Goal: Task Accomplishment & Management: Manage account settings

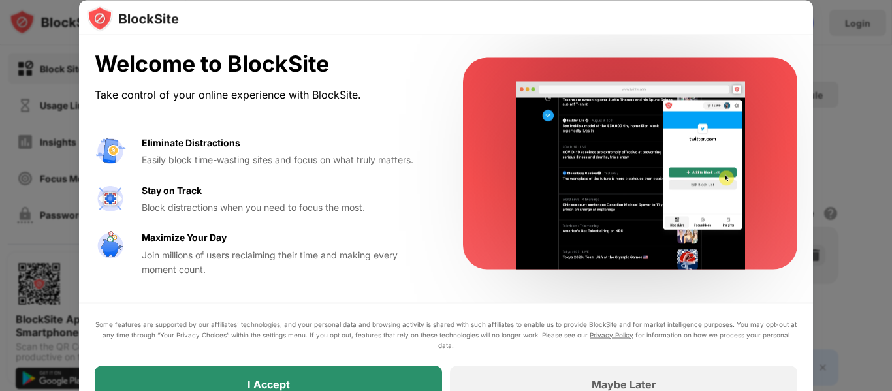
click at [359, 368] on div "I Accept" at bounding box center [268, 384] width 347 height 37
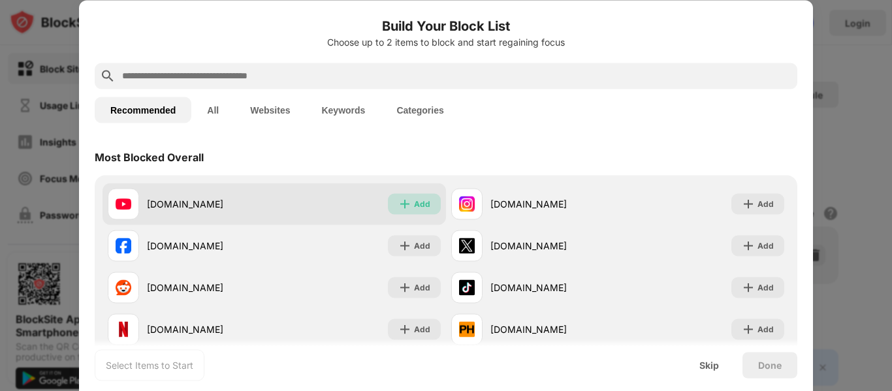
click at [414, 202] on div "Add" at bounding box center [422, 203] width 16 height 13
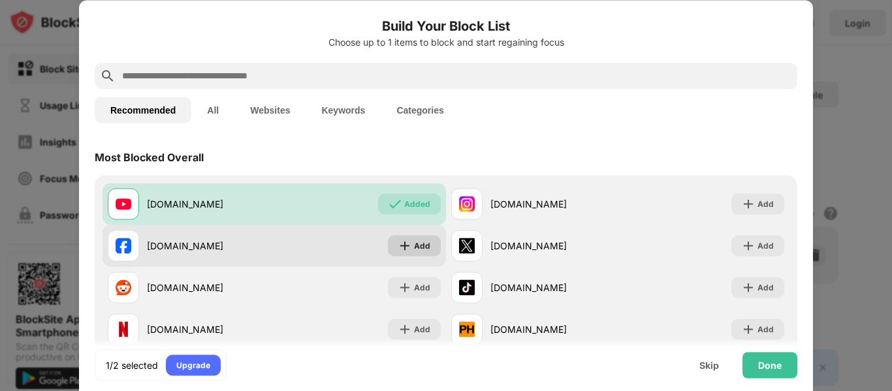
click at [413, 237] on div "Add" at bounding box center [414, 245] width 53 height 21
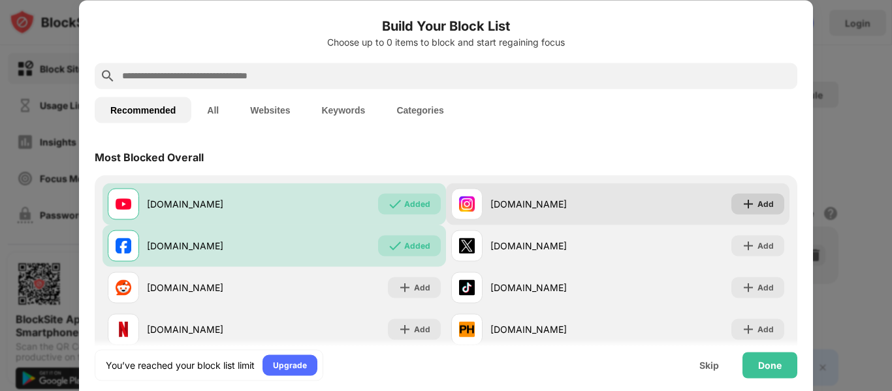
click at [758, 199] on div "Add" at bounding box center [766, 203] width 16 height 13
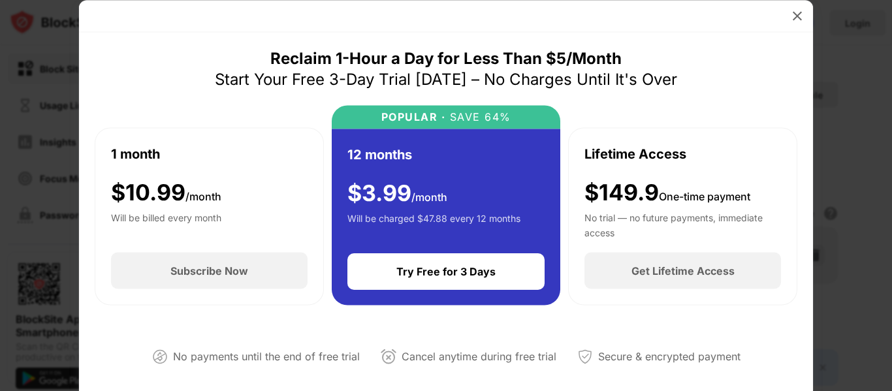
drag, startPoint x: 891, startPoint y: 39, endPoint x: 891, endPoint y: 163, distance: 124.1
click at [891, 163] on div at bounding box center [446, 195] width 892 height 391
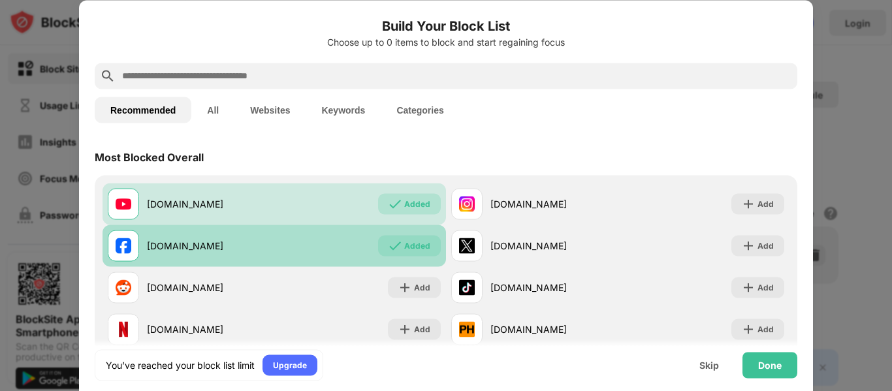
click at [426, 237] on div "Added" at bounding box center [409, 245] width 63 height 21
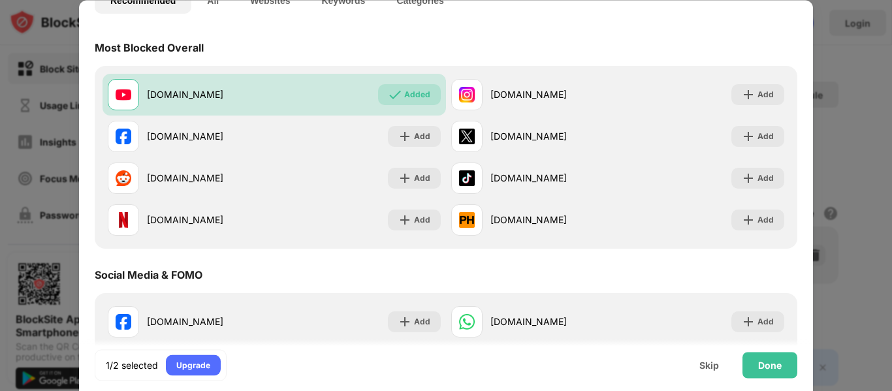
scroll to position [118, 0]
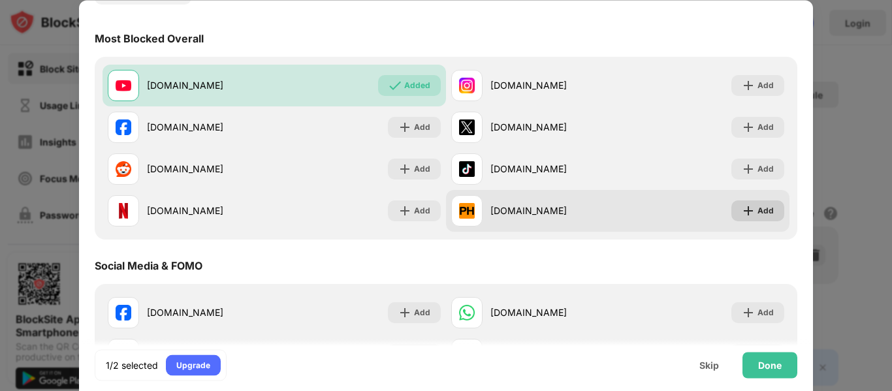
click at [766, 208] on div "Add" at bounding box center [757, 210] width 53 height 21
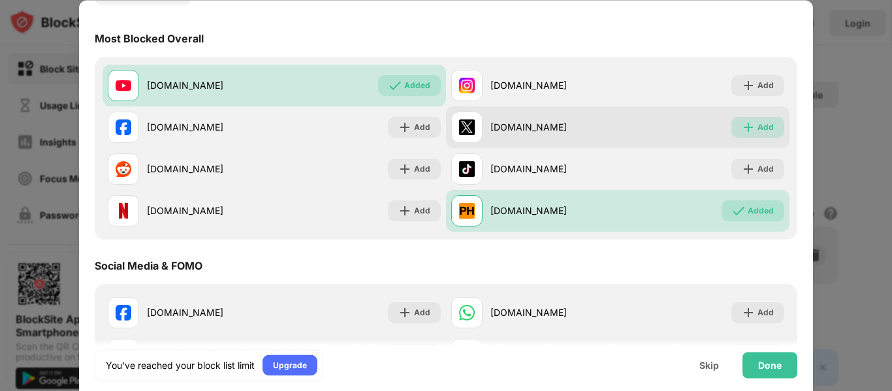
click at [742, 133] on img at bounding box center [748, 127] width 13 height 13
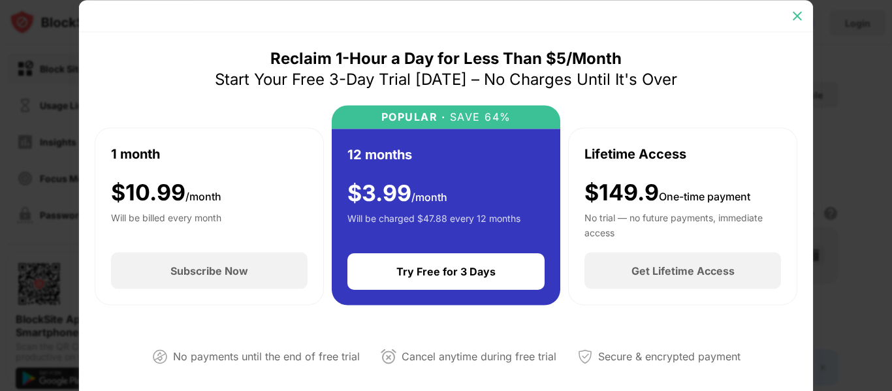
click at [796, 16] on img at bounding box center [797, 15] width 13 height 13
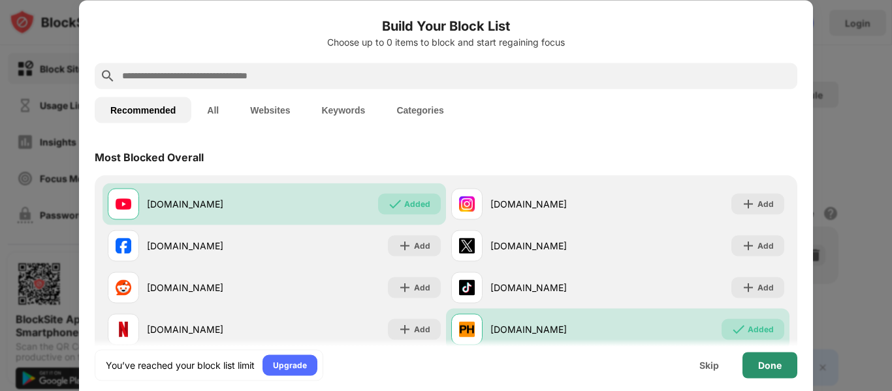
click at [778, 377] on div "Done" at bounding box center [770, 365] width 55 height 26
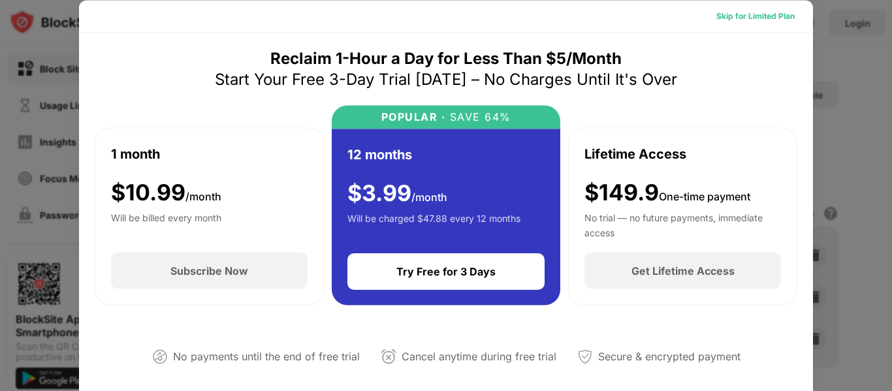
click at [751, 15] on div "Skip for Limited Plan" at bounding box center [755, 15] width 78 height 13
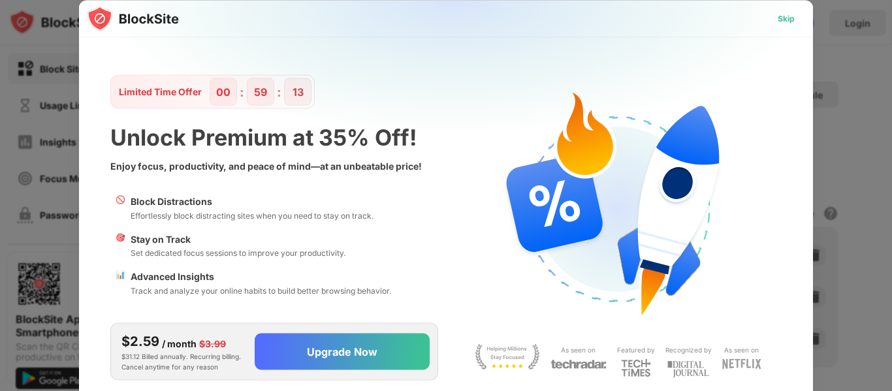
click at [785, 22] on div "Skip" at bounding box center [786, 18] width 17 height 13
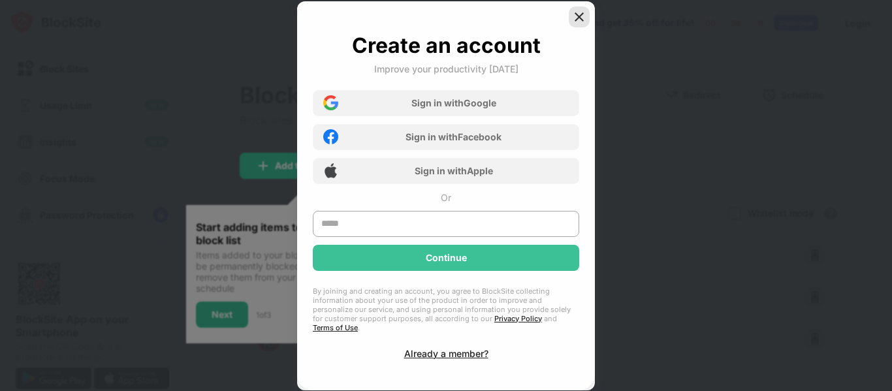
click at [575, 24] on img at bounding box center [579, 16] width 13 height 13
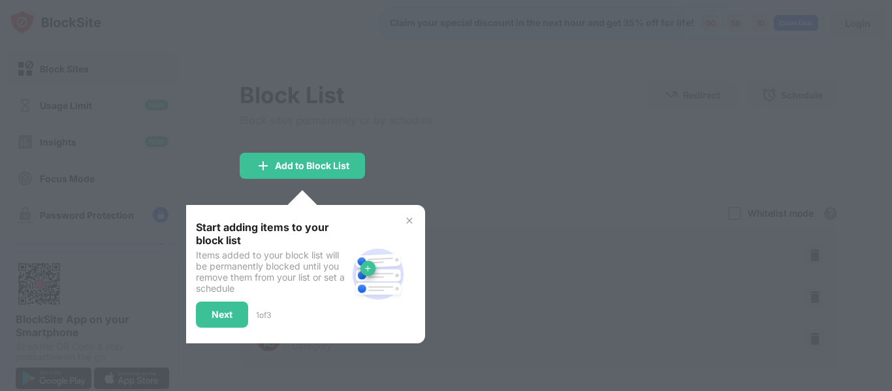
click at [507, 155] on div at bounding box center [446, 195] width 892 height 391
click at [406, 221] on img at bounding box center [409, 221] width 10 height 10
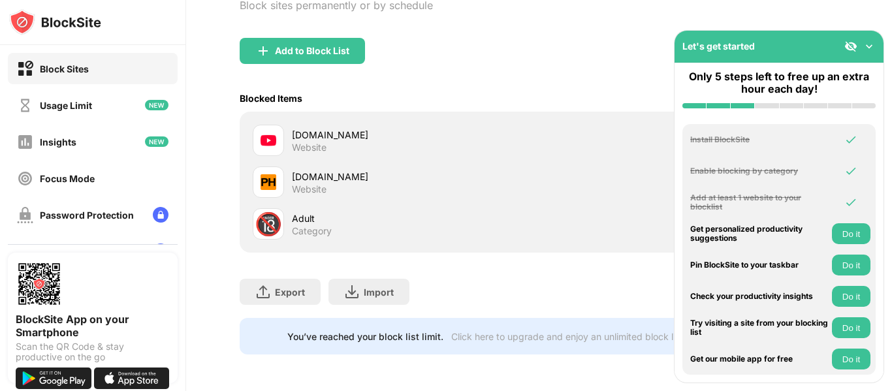
scroll to position [8, 0]
